Goal: Task Accomplishment & Management: Manage account settings

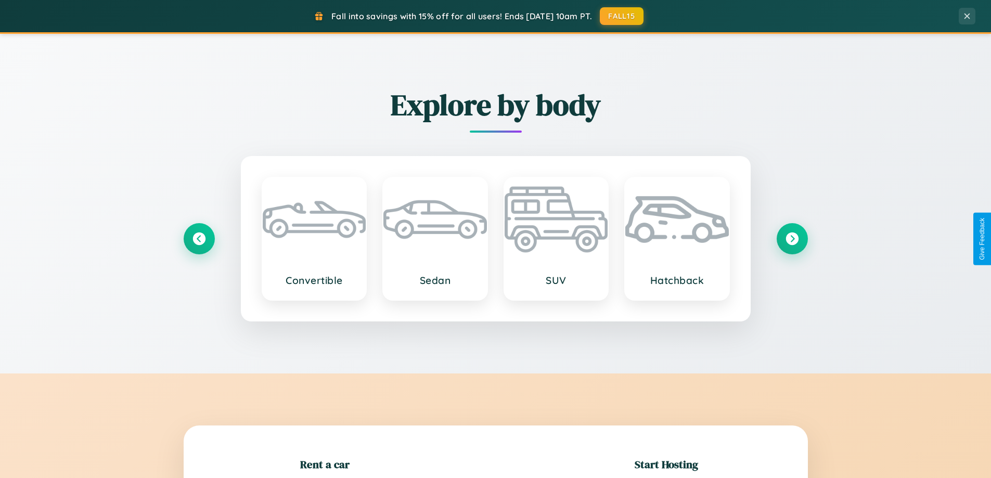
scroll to position [225, 0]
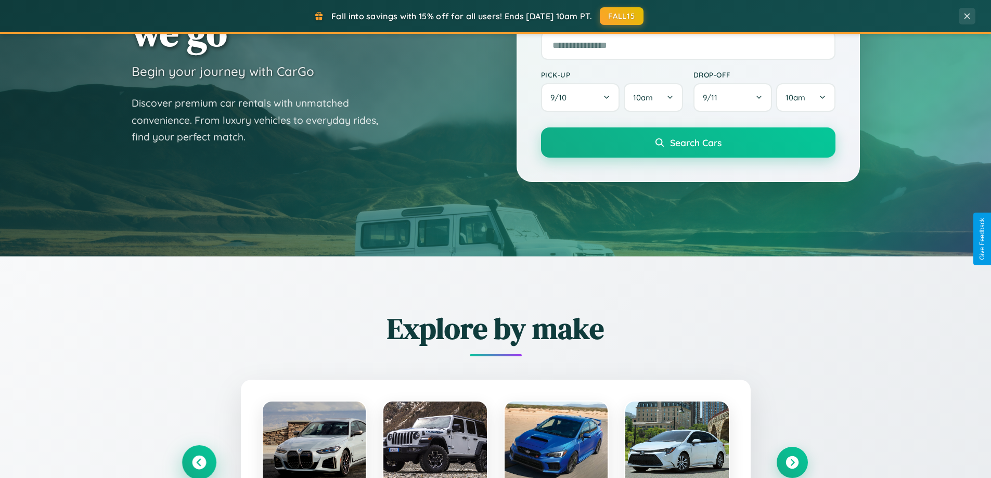
click at [199, 463] on icon at bounding box center [199, 463] width 14 height 14
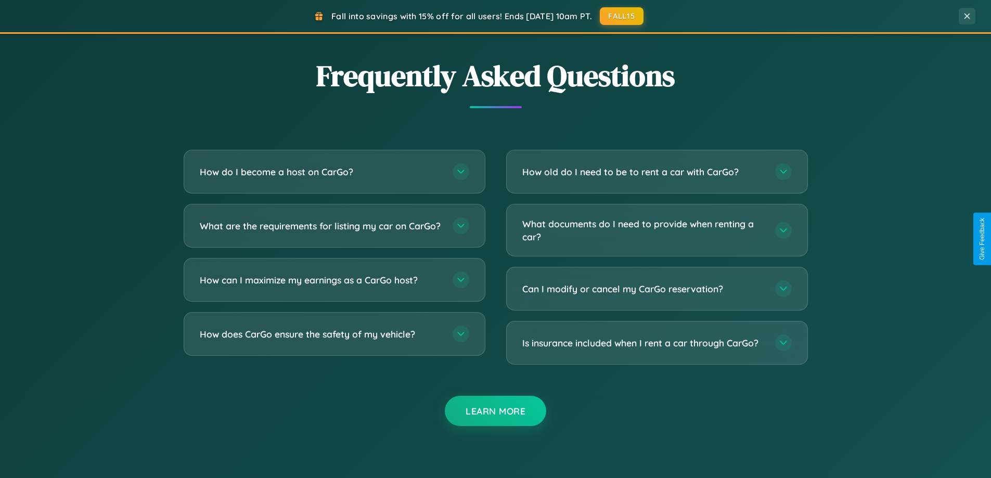
scroll to position [2003, 0]
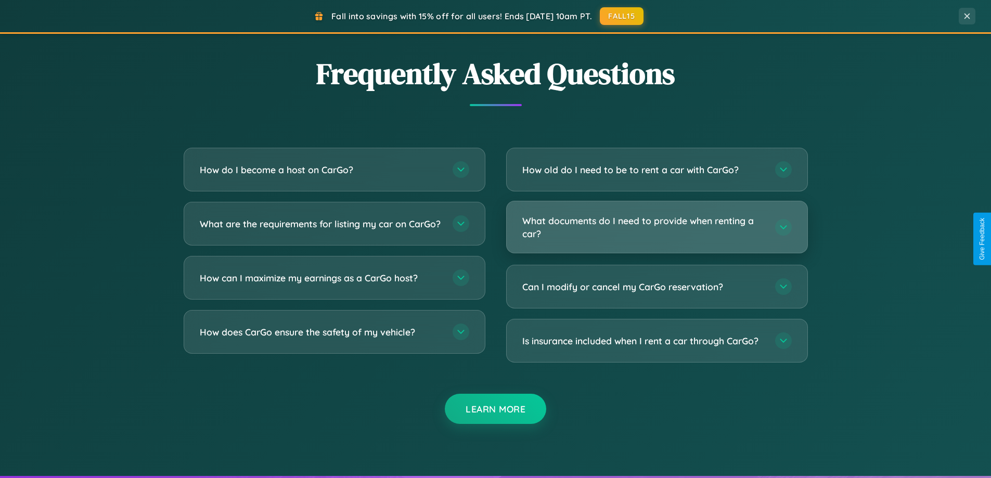
click at [657, 227] on h3 "What documents do I need to provide when renting a car?" at bounding box center [644, 227] width 243 height 26
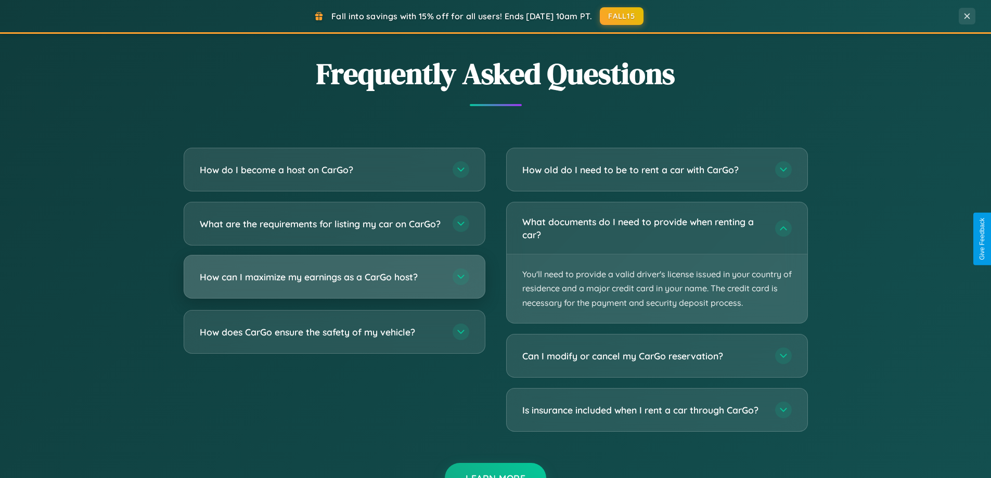
click at [334, 284] on h3 "How can I maximize my earnings as a CarGo host?" at bounding box center [321, 277] width 243 height 13
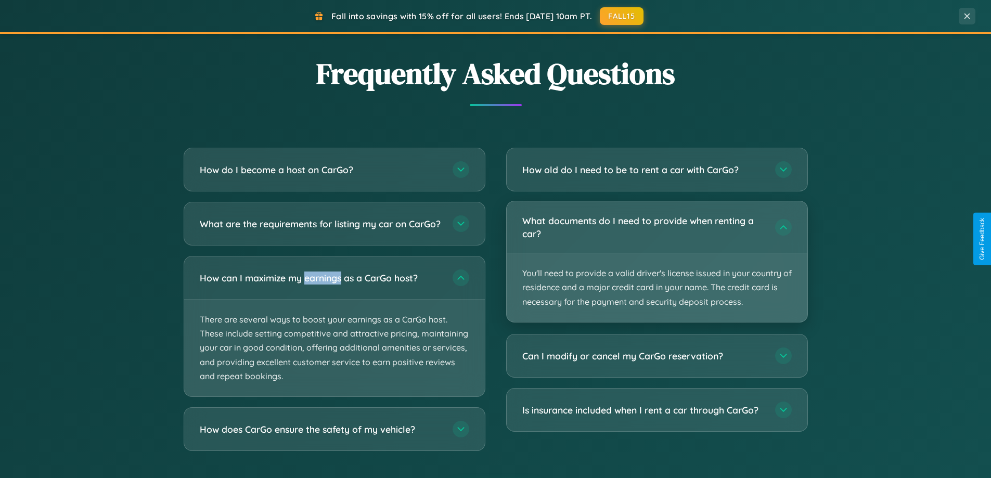
click at [657, 262] on p "You'll need to provide a valid driver's license issued in your country of resid…" at bounding box center [657, 287] width 301 height 69
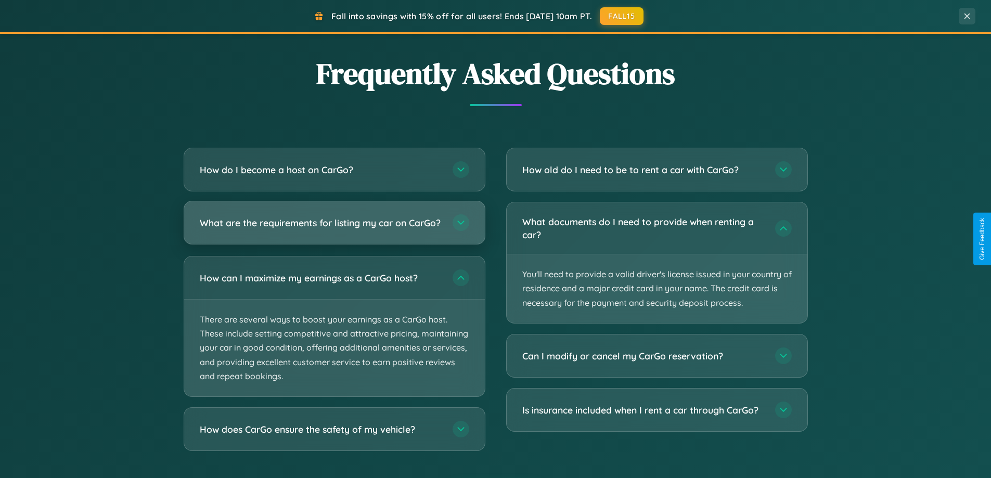
click at [334, 227] on h3 "What are the requirements for listing my car on CarGo?" at bounding box center [321, 223] width 243 height 13
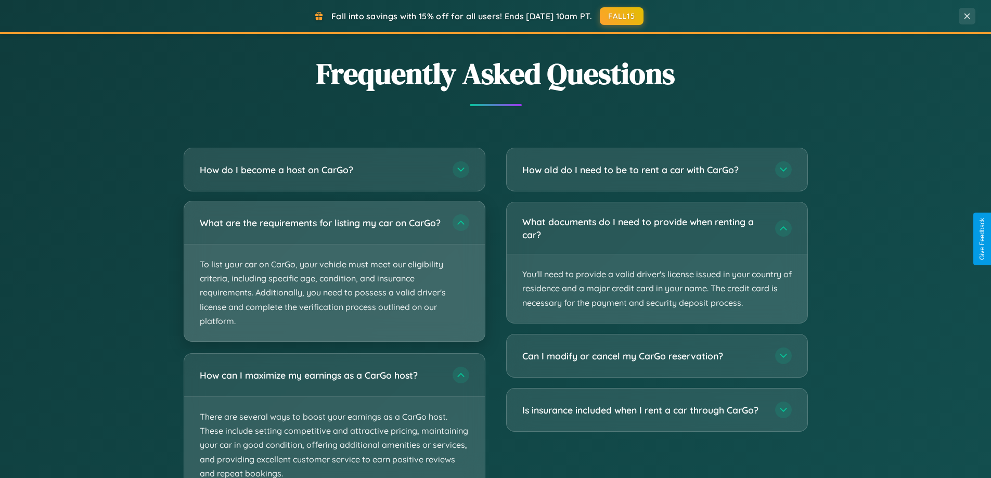
click at [334, 276] on p "To list your car on CarGo, your vehicle must meet our eligibility criteria, inc…" at bounding box center [334, 293] width 301 height 97
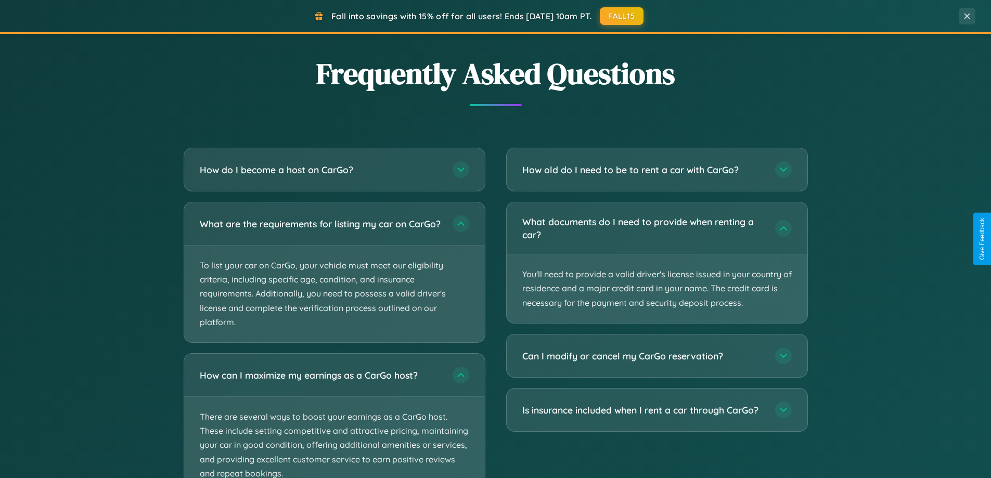
scroll to position [0, 0]
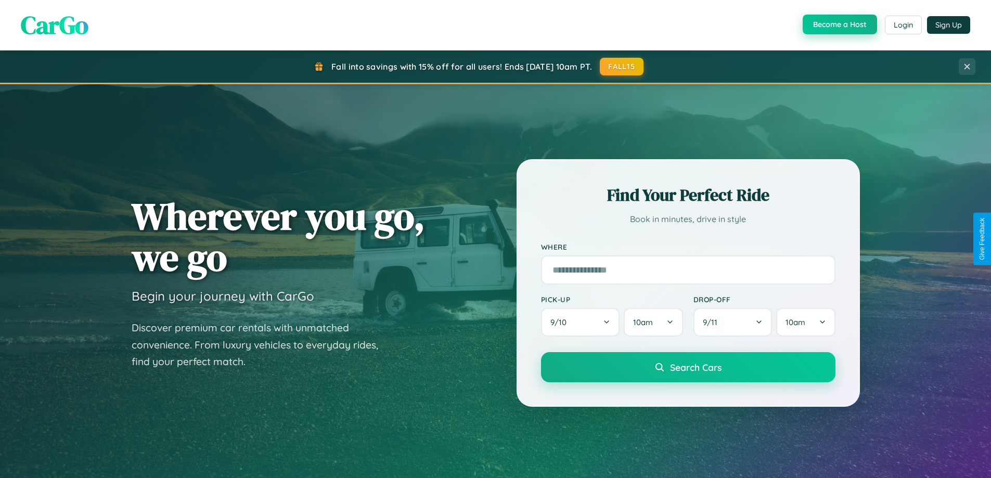
click at [839, 24] on button "Become a Host" at bounding box center [840, 25] width 74 height 20
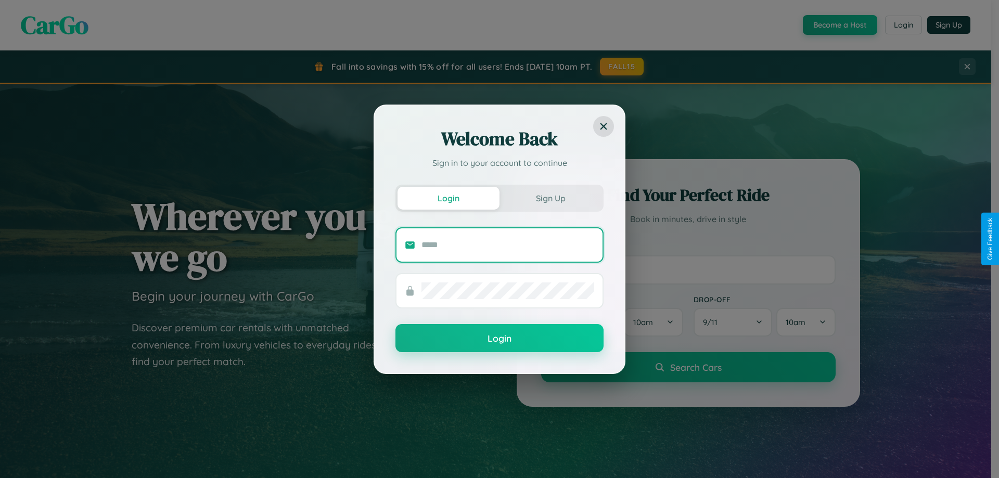
click at [508, 245] on input "text" at bounding box center [508, 245] width 173 height 17
type input "**********"
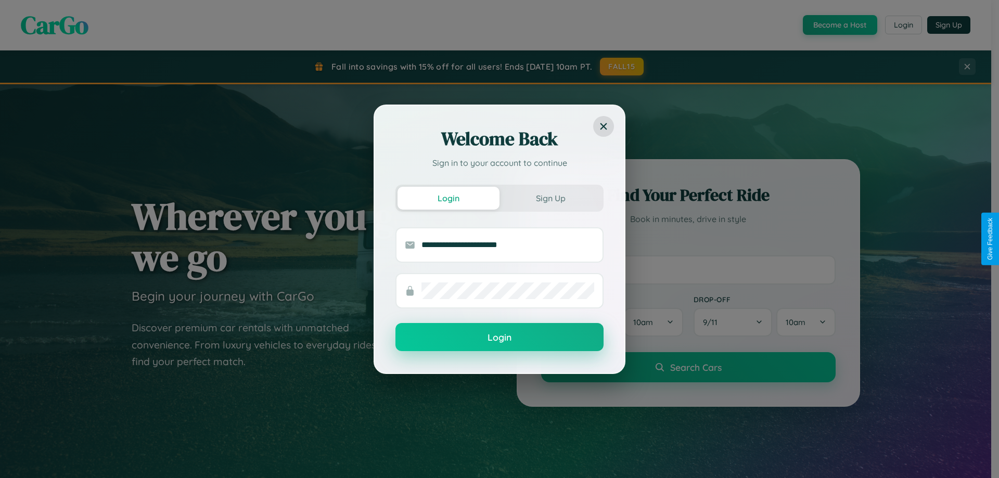
click at [500, 338] on button "Login" at bounding box center [500, 337] width 208 height 28
